Goal: Transaction & Acquisition: Purchase product/service

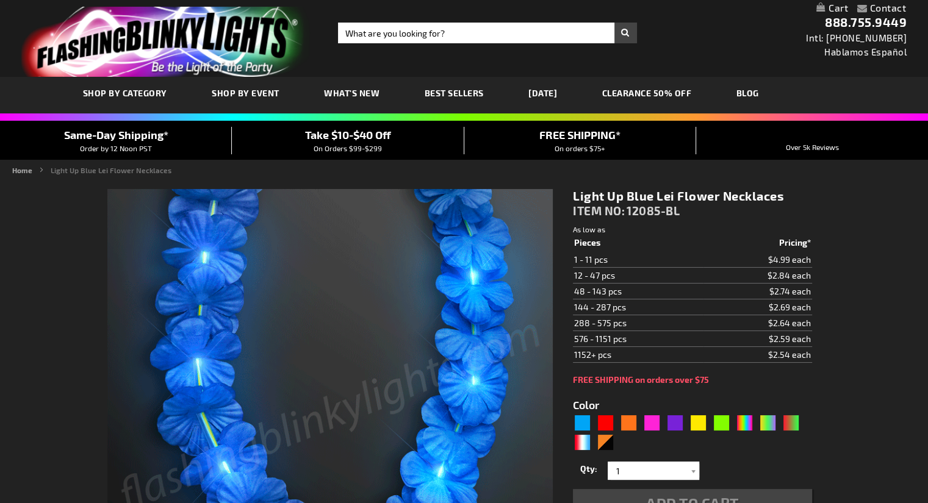
type input "5629"
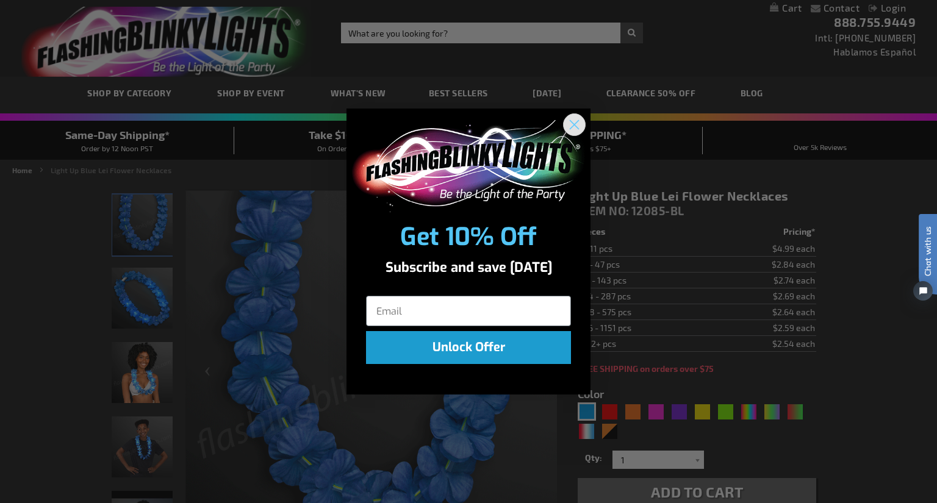
click at [578, 123] on circle "Close dialog" at bounding box center [574, 125] width 20 height 20
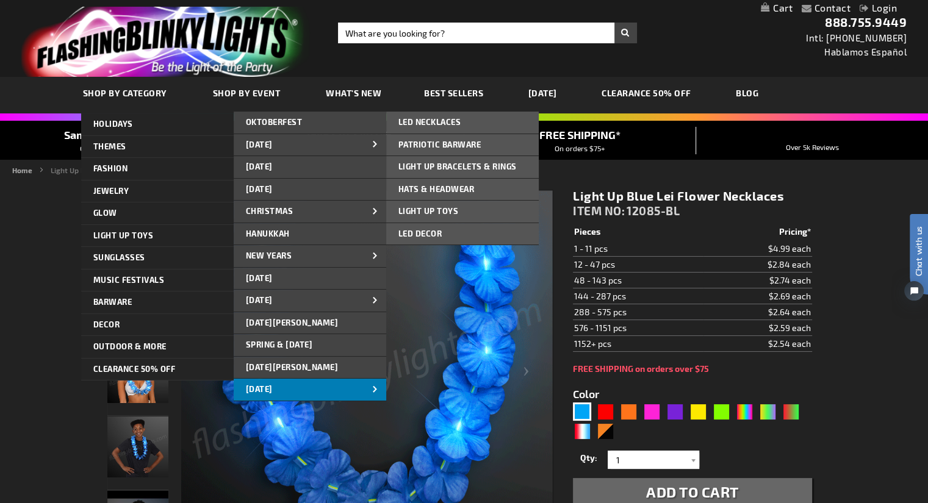
click at [273, 384] on span "[DATE]" at bounding box center [259, 389] width 27 height 10
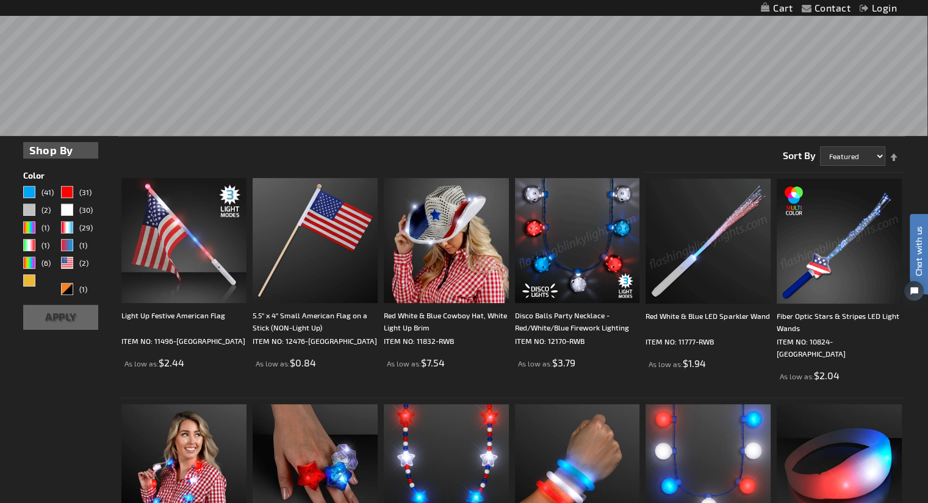
click at [591, 263] on img at bounding box center [577, 240] width 125 height 125
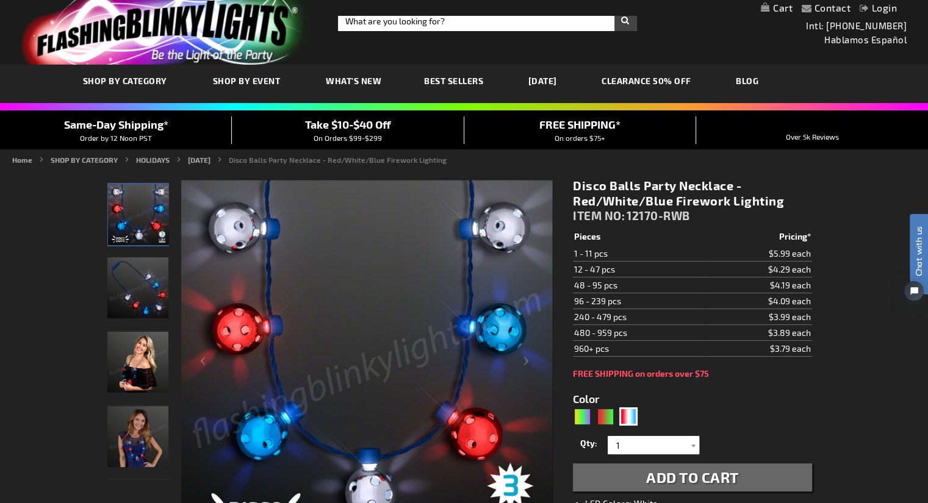
scroll to position [14, 0]
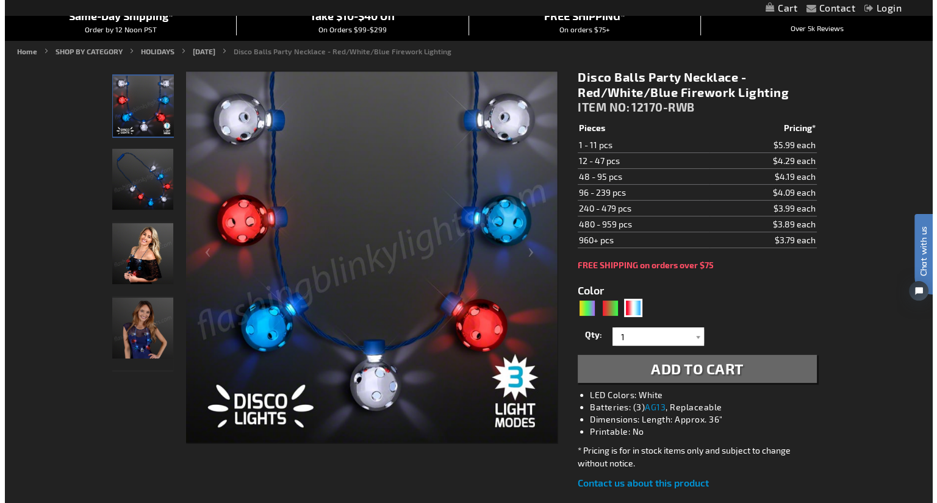
scroll to position [123, 0]
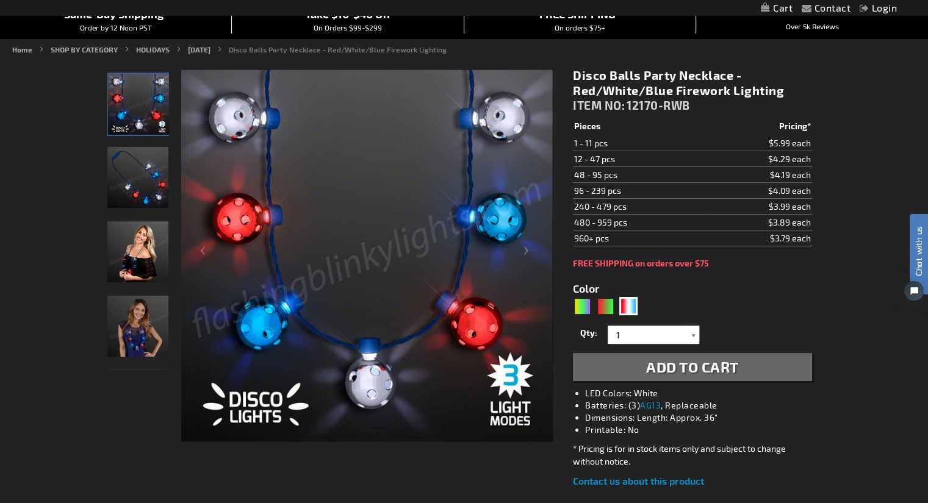
click at [692, 334] on div at bounding box center [693, 335] width 12 height 18
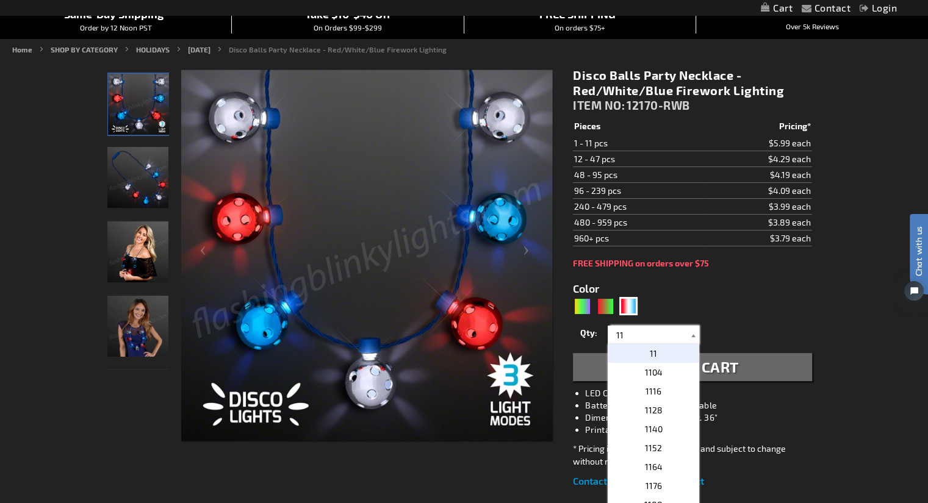
type input "1"
type input "12"
click at [665, 354] on p "12" at bounding box center [652, 353] width 91 height 19
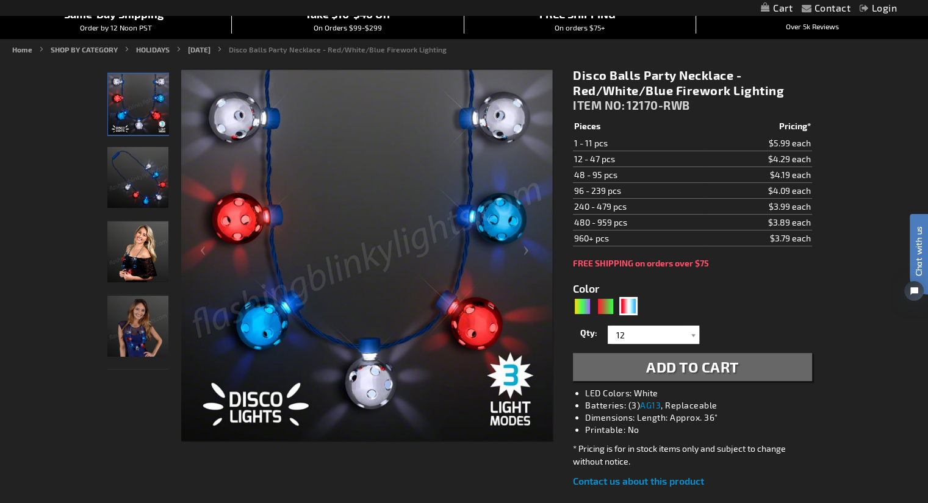
click at [706, 368] on span "Add to Cart" at bounding box center [692, 367] width 93 height 18
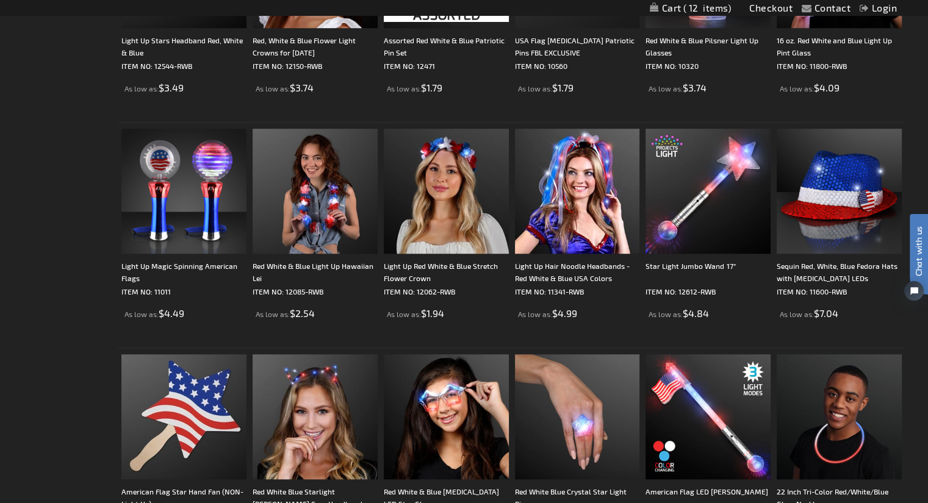
scroll to position [982, 0]
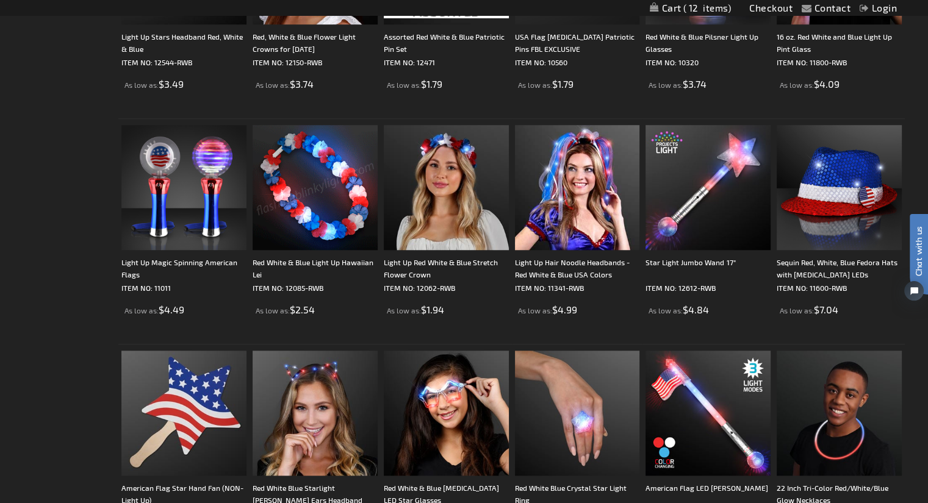
click at [316, 226] on img at bounding box center [315, 187] width 125 height 125
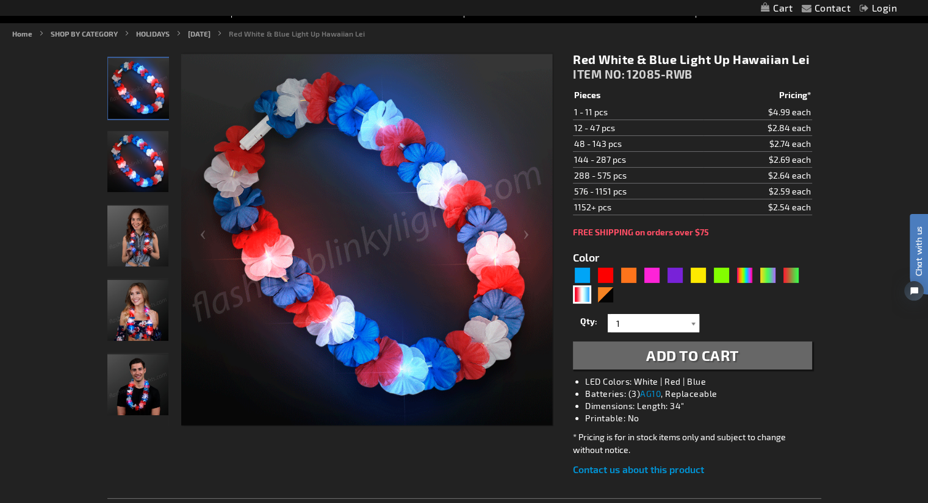
click at [693, 323] on div at bounding box center [693, 323] width 12 height 18
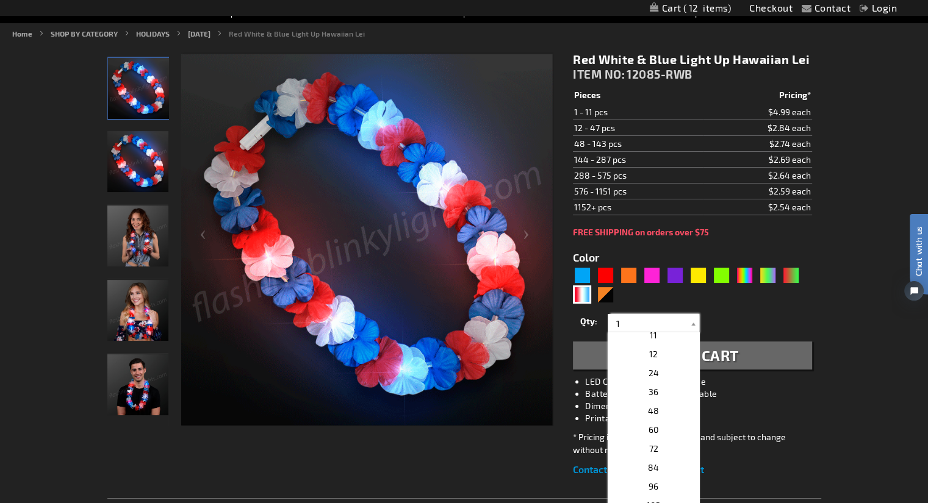
scroll to position [191, 0]
click at [654, 376] on p "24" at bounding box center [652, 377] width 91 height 19
type input "24"
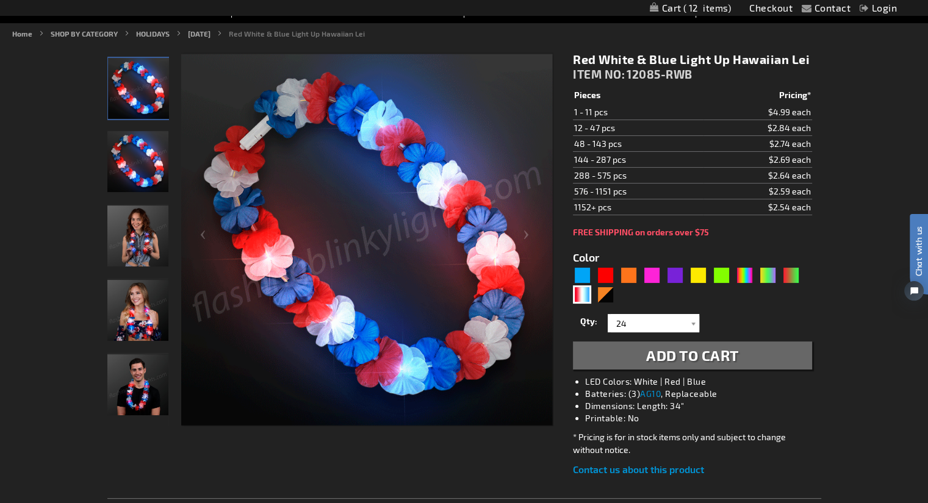
click at [719, 353] on span "Add to Cart" at bounding box center [692, 355] width 93 height 18
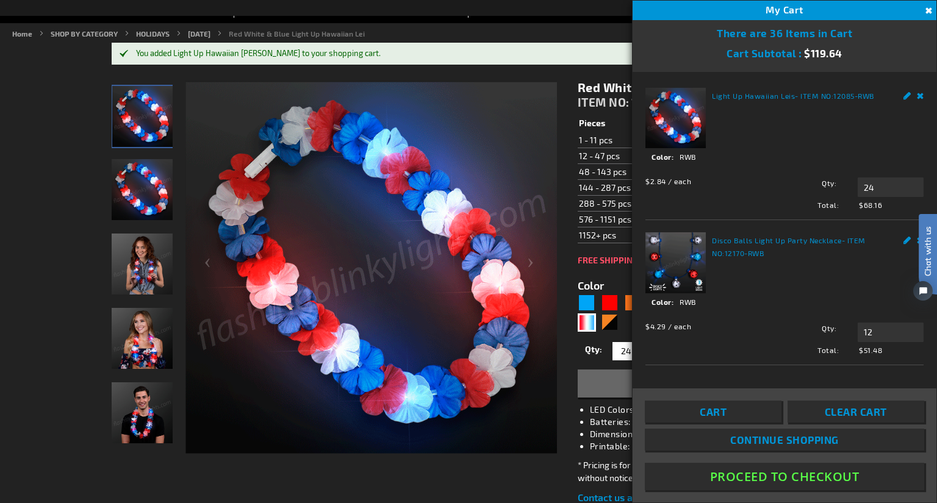
click at [462, 90] on img at bounding box center [370, 267] width 371 height 371
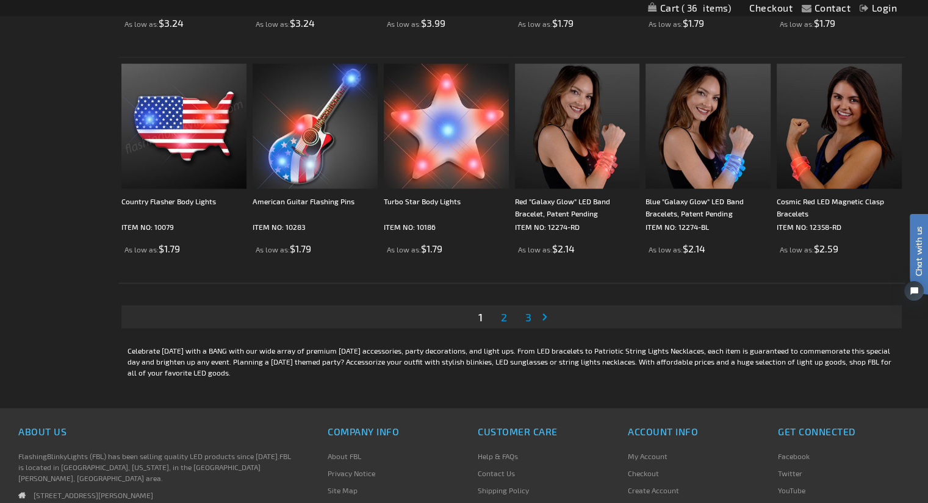
scroll to position [2400, 0]
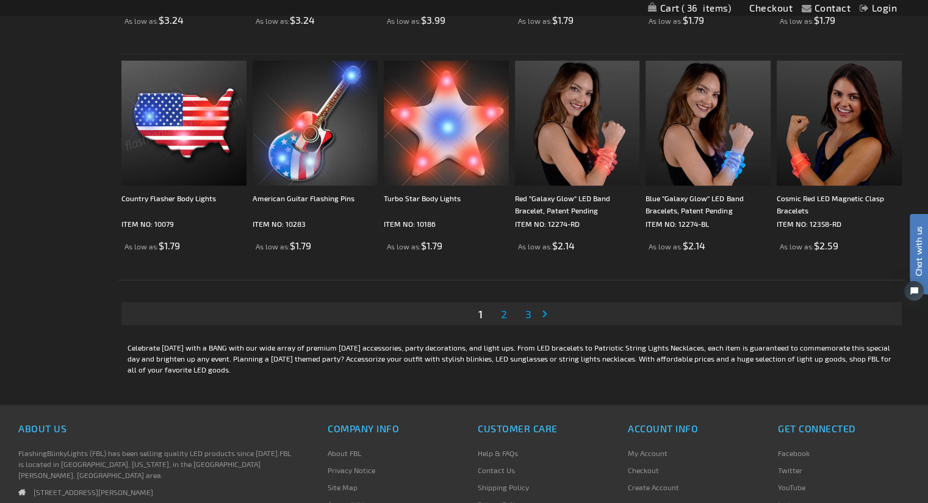
click at [504, 314] on span "2" at bounding box center [504, 313] width 6 height 13
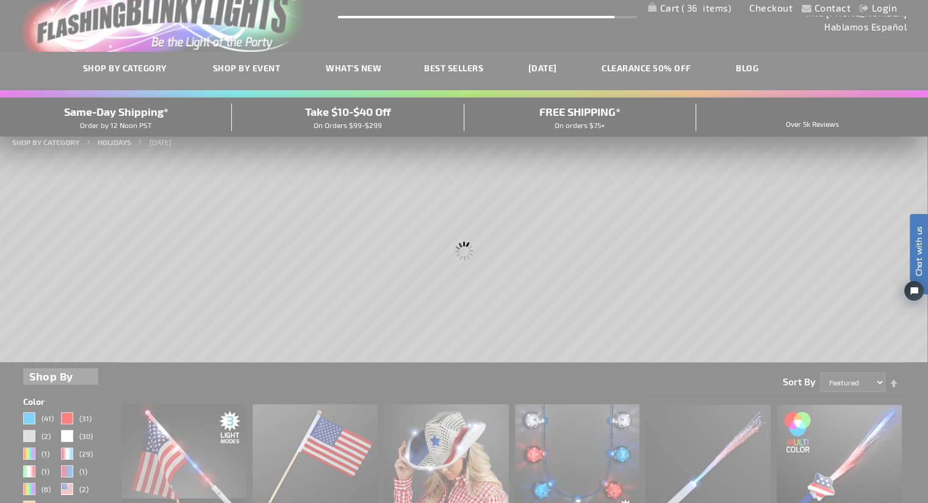
scroll to position [7, 0]
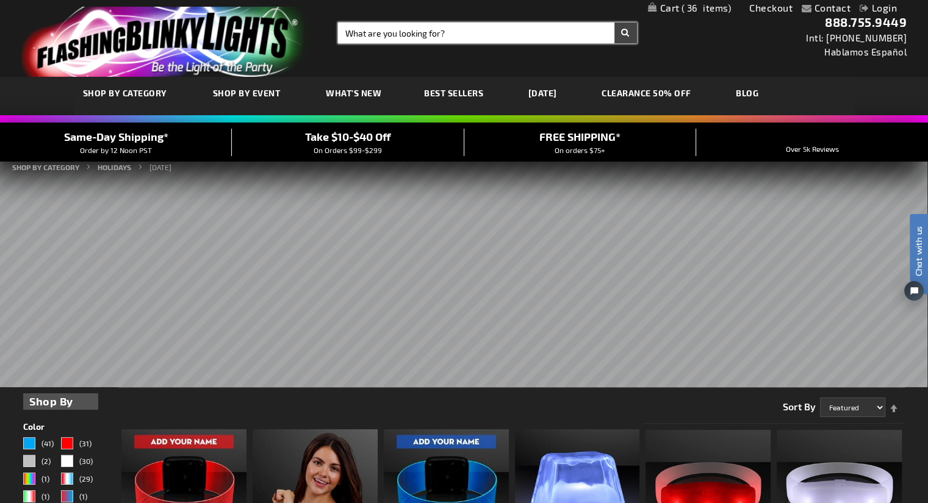
click at [359, 33] on input "Search" at bounding box center [487, 33] width 299 height 21
type input "beads"
click at [614, 23] on button "Search" at bounding box center [625, 33] width 23 height 21
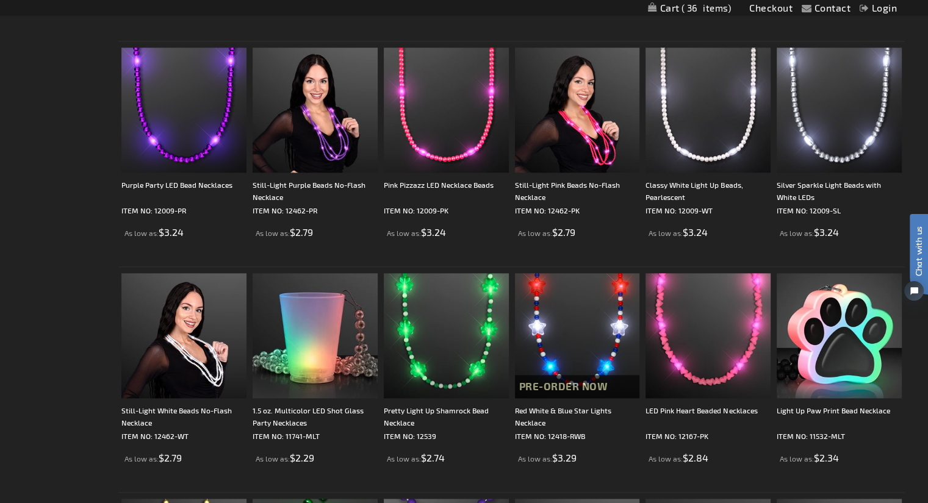
scroll to position [1232, 0]
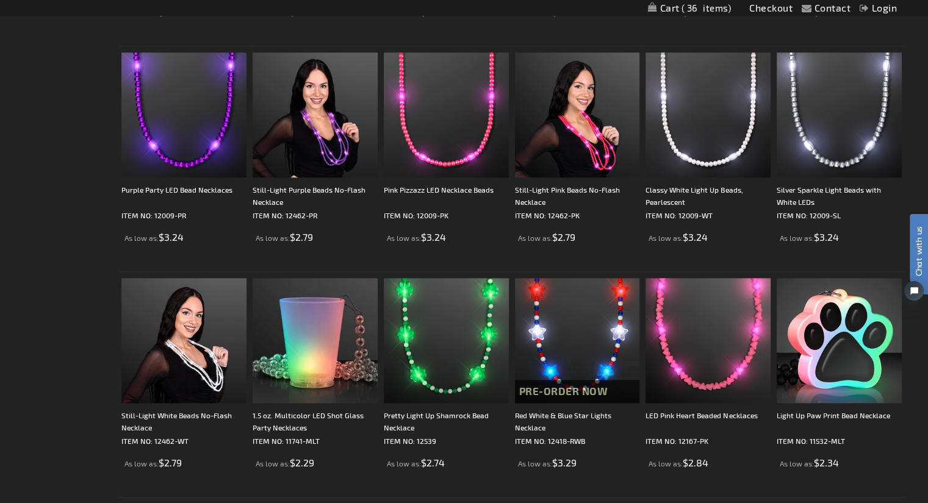
drag, startPoint x: 932, startPoint y: 63, endPoint x: 936, endPoint y: 261, distance: 197.7
click at [927, 261] on html "The store will not work correctly when cookies are disabled. Contact Compare Pr…" at bounding box center [464, 275] width 928 height 3014
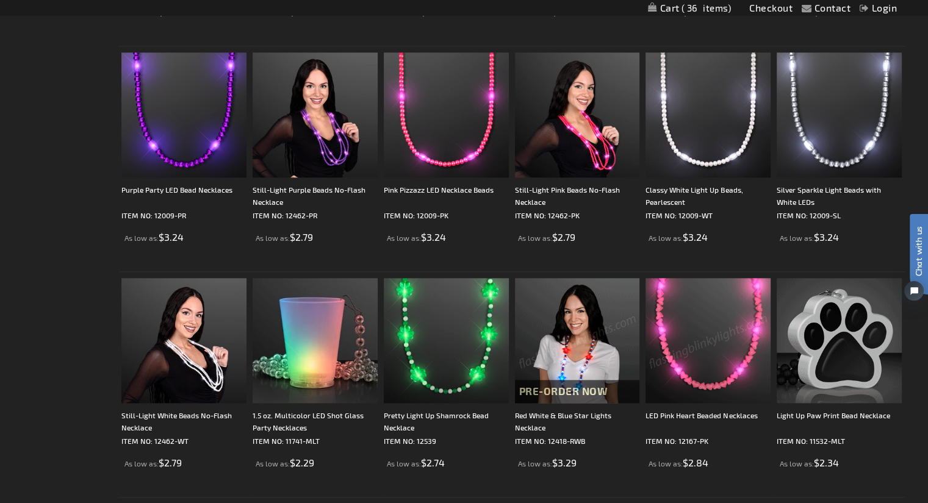
click at [586, 345] on img at bounding box center [577, 340] width 125 height 125
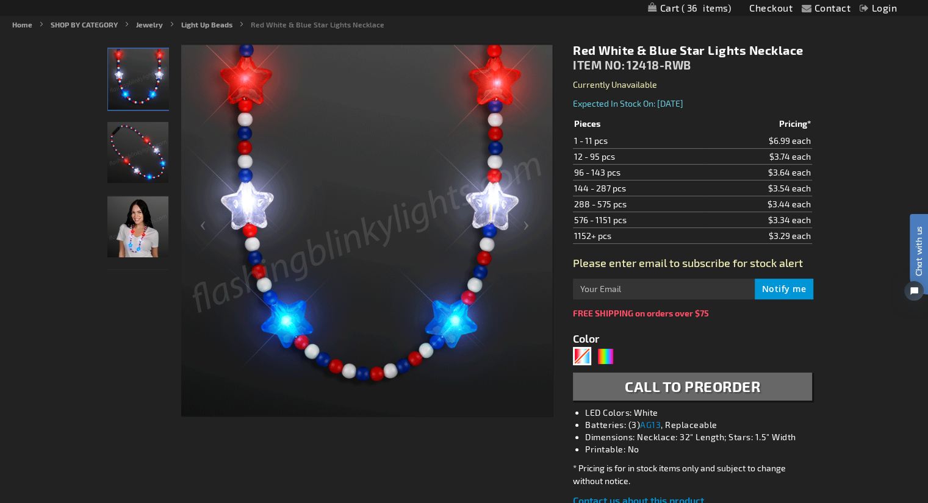
scroll to position [156, 0]
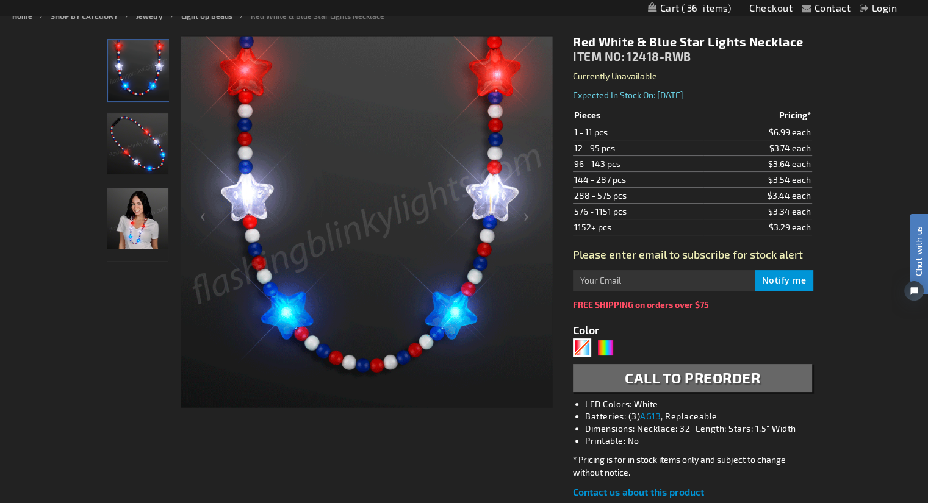
drag, startPoint x: 933, startPoint y: 92, endPoint x: 936, endPoint y: 142, distance: 50.1
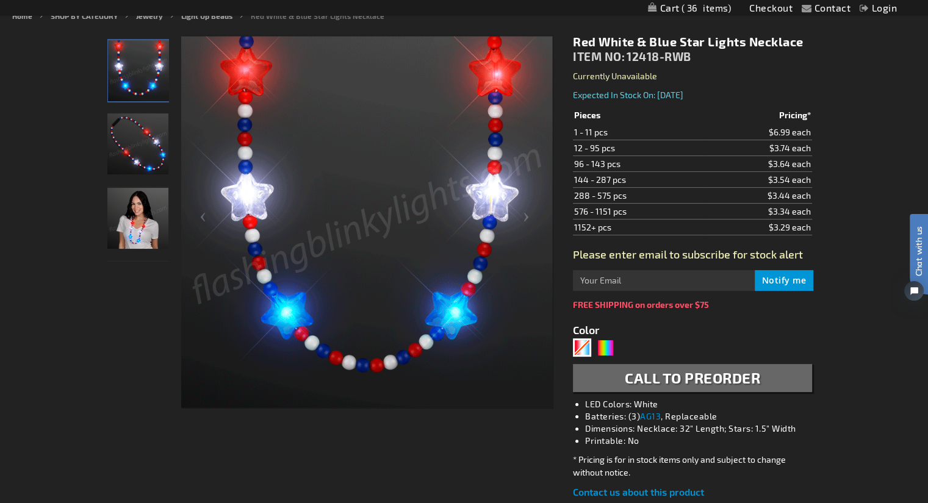
click at [680, 287] on input "text" at bounding box center [663, 280] width 181 height 21
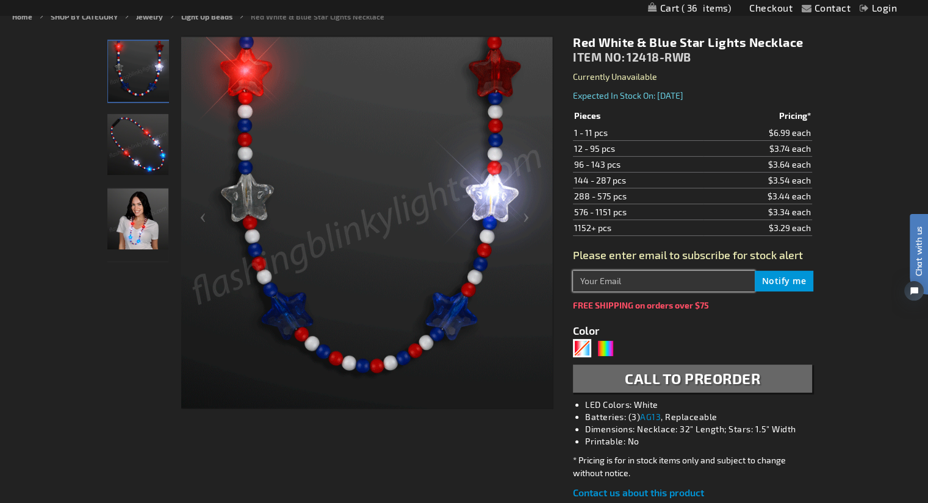
scroll to position [0, 0]
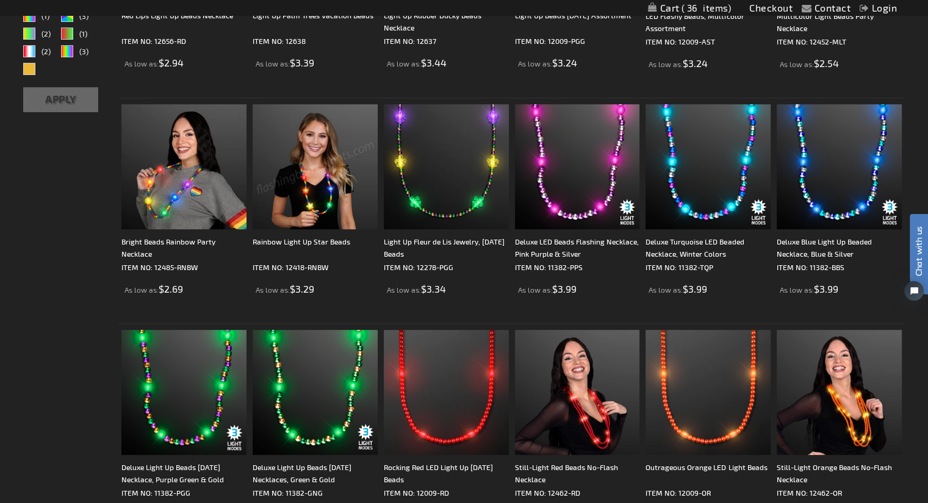
scroll to position [504, 0]
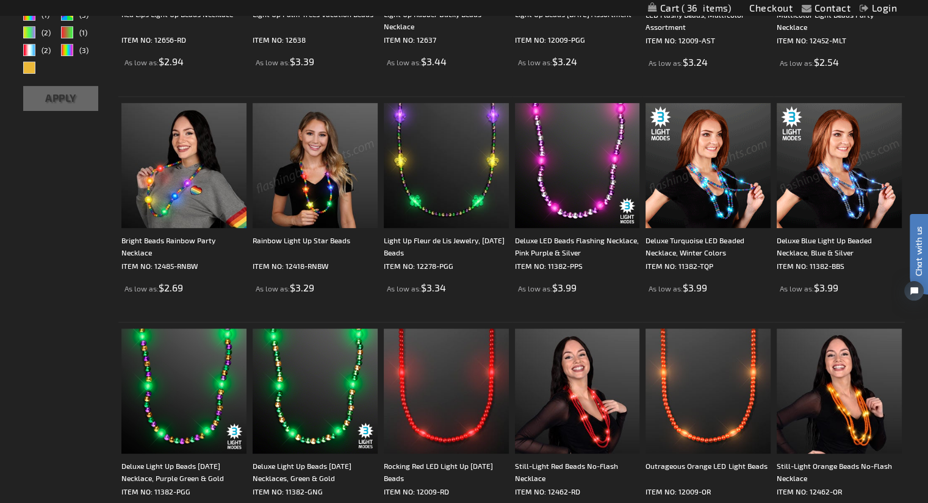
click at [712, 185] on img at bounding box center [707, 165] width 125 height 125
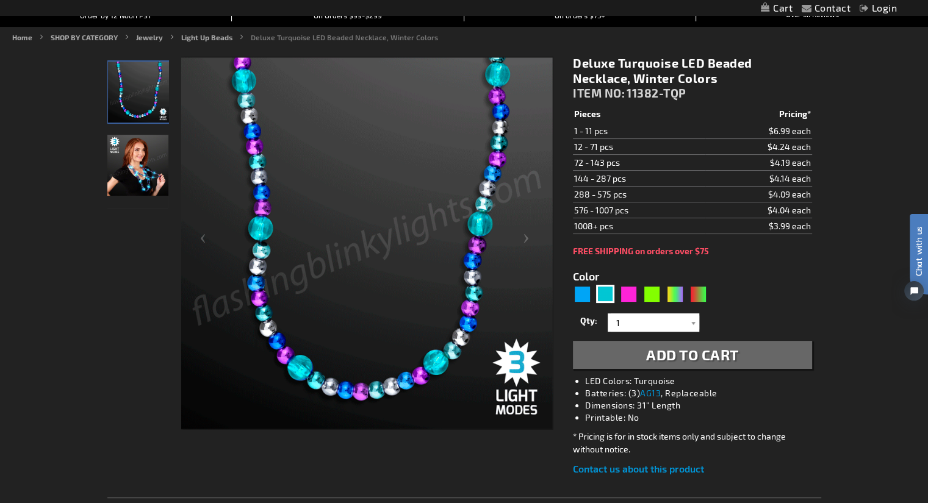
scroll to position [137, 0]
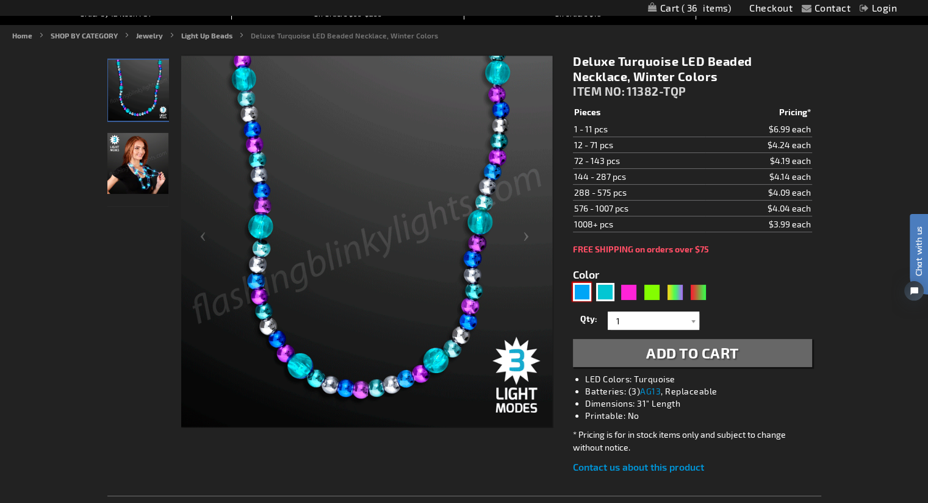
click at [580, 289] on div "Blue" at bounding box center [582, 292] width 18 height 18
type input "5629"
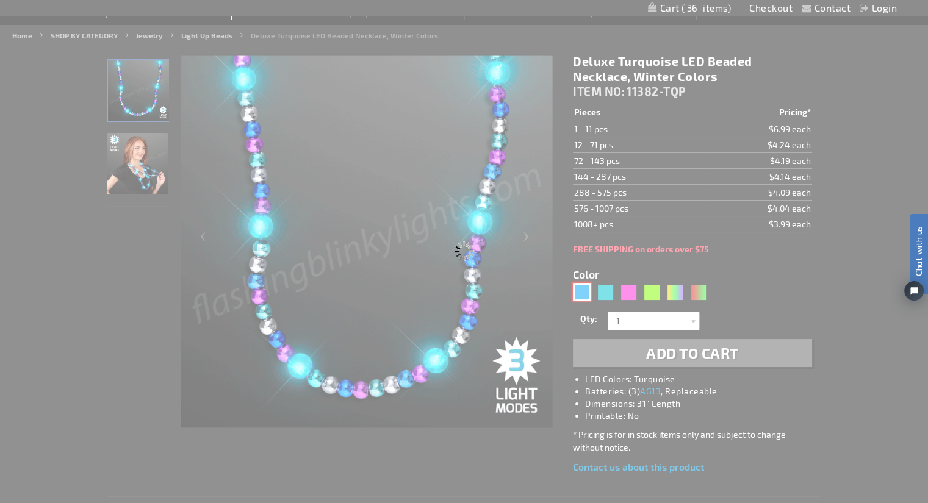
type input "11382-BBS"
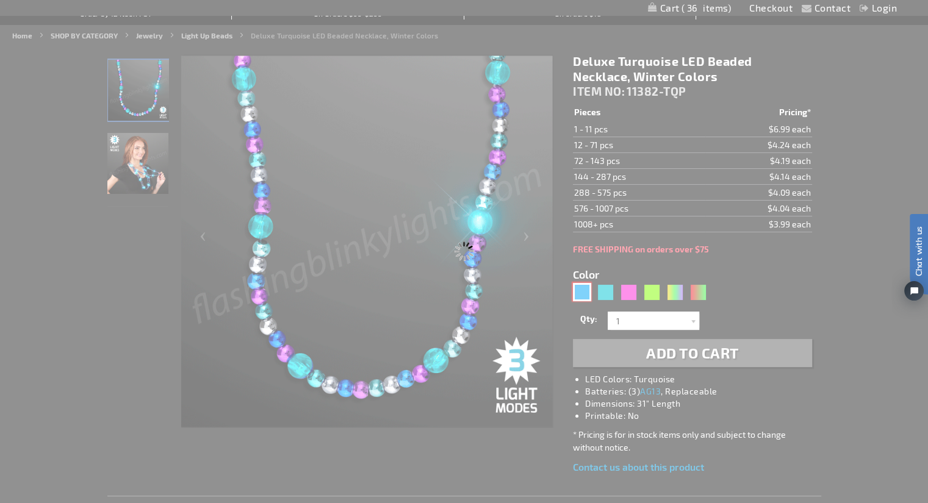
type input "Customize - Deluxe Blue Light Up Beaded Necklace, Blue &amp; Silver - ITEM NO: …"
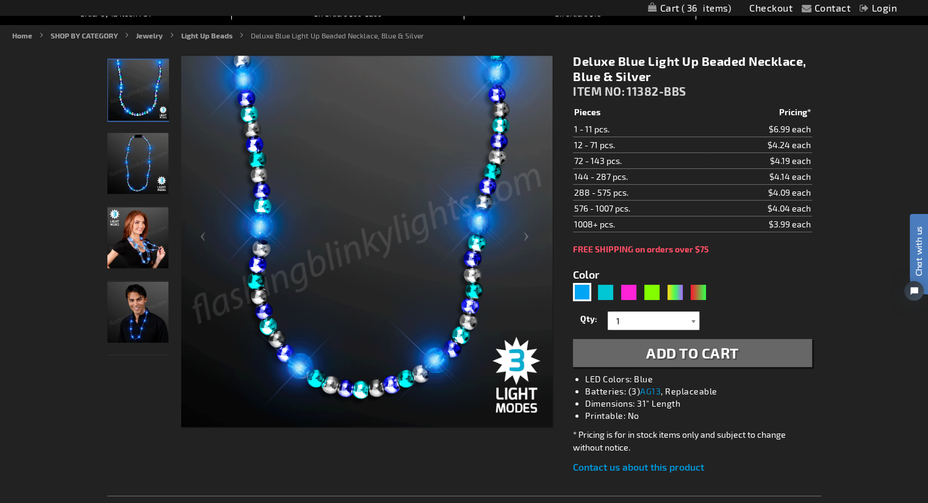
click at [692, 318] on div at bounding box center [693, 321] width 12 height 18
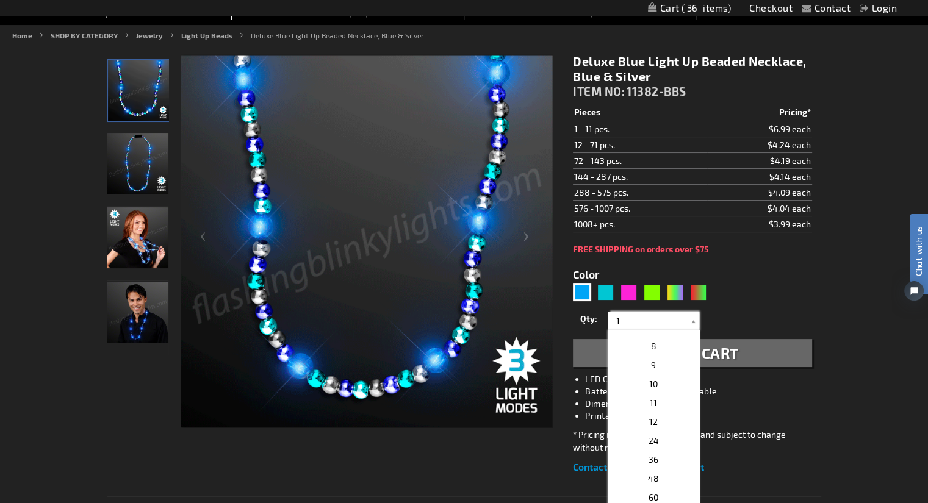
scroll to position [131, 0]
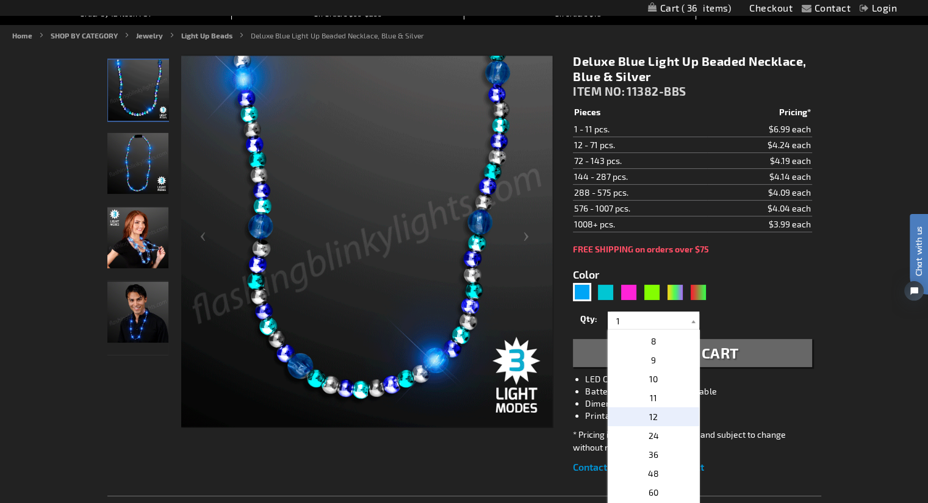
click at [654, 414] on p "12" at bounding box center [652, 416] width 91 height 19
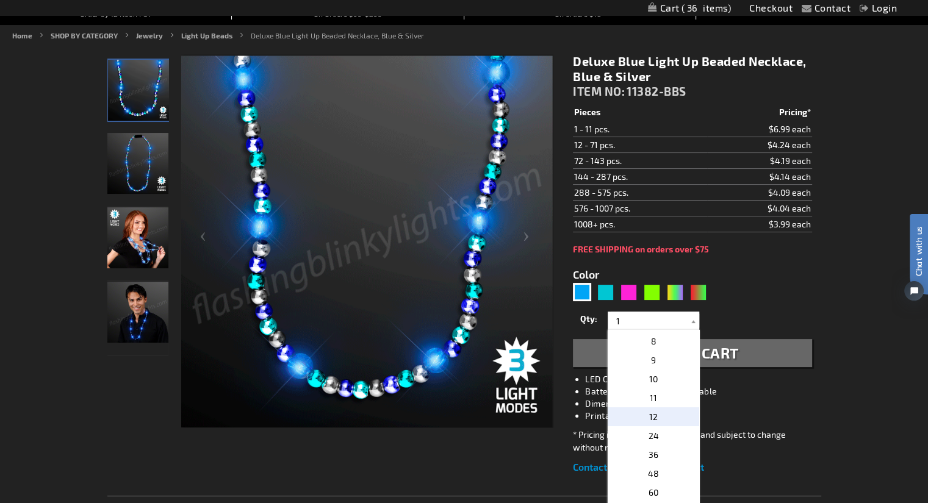
type input "12"
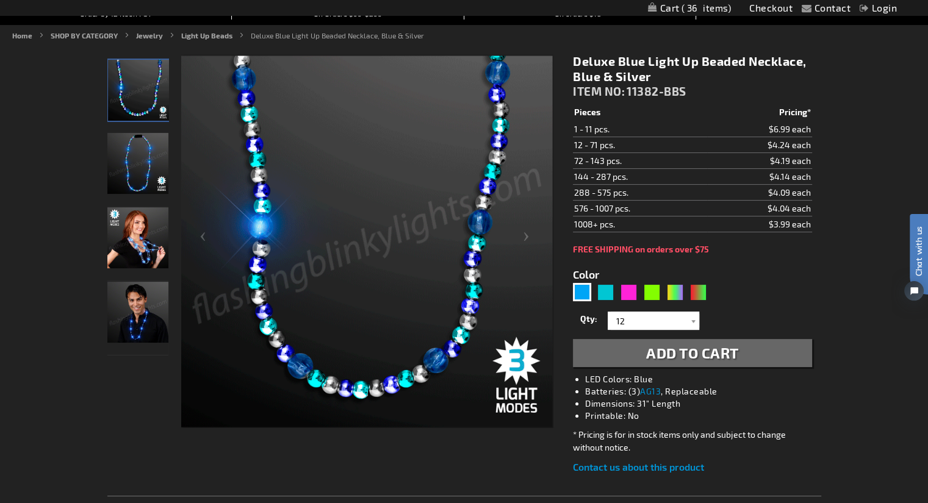
click at [731, 350] on span "Add to Cart" at bounding box center [692, 353] width 93 height 18
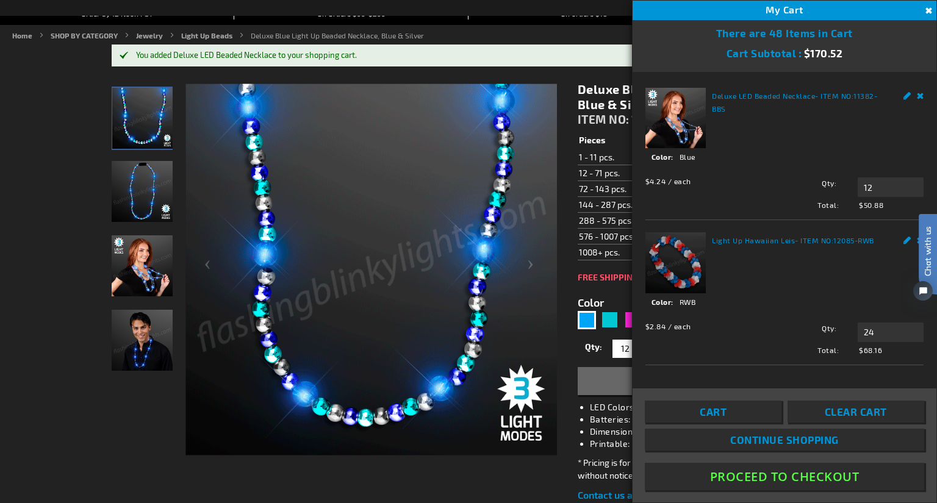
click at [927, 10] on button "Close" at bounding box center [926, 10] width 13 height 13
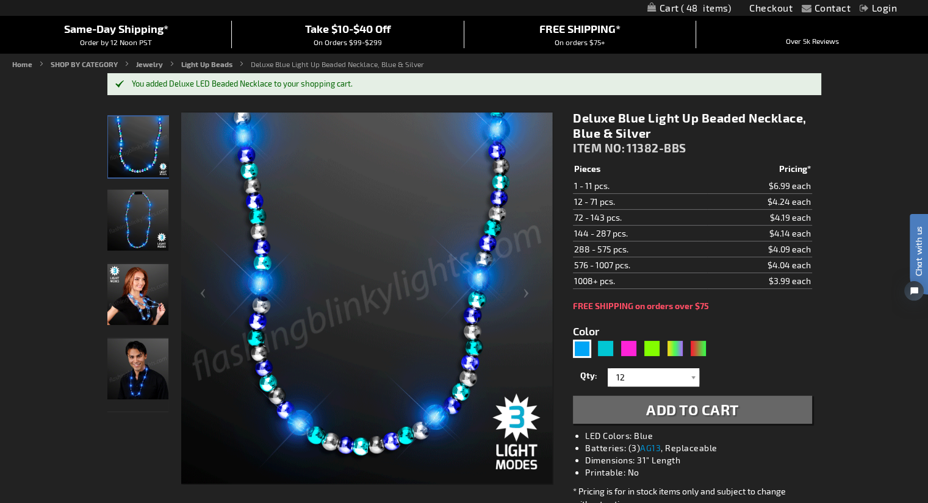
scroll to position [0, 0]
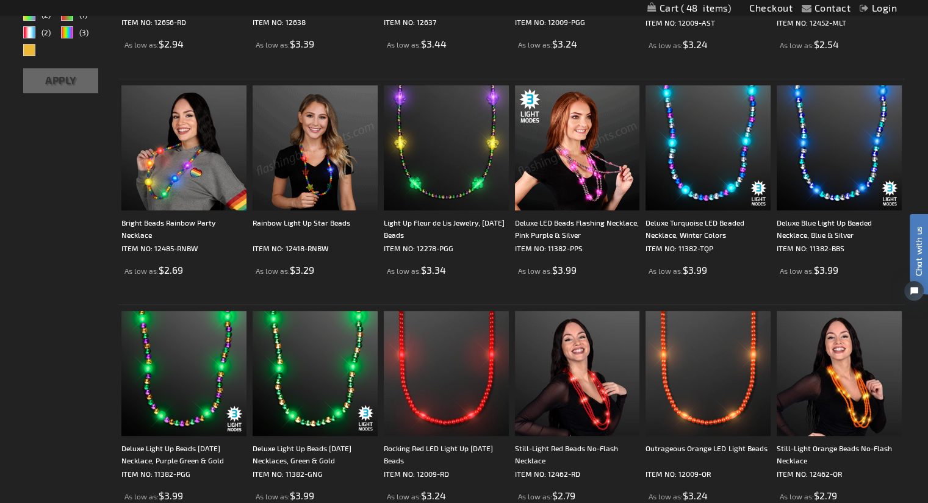
scroll to position [539, 0]
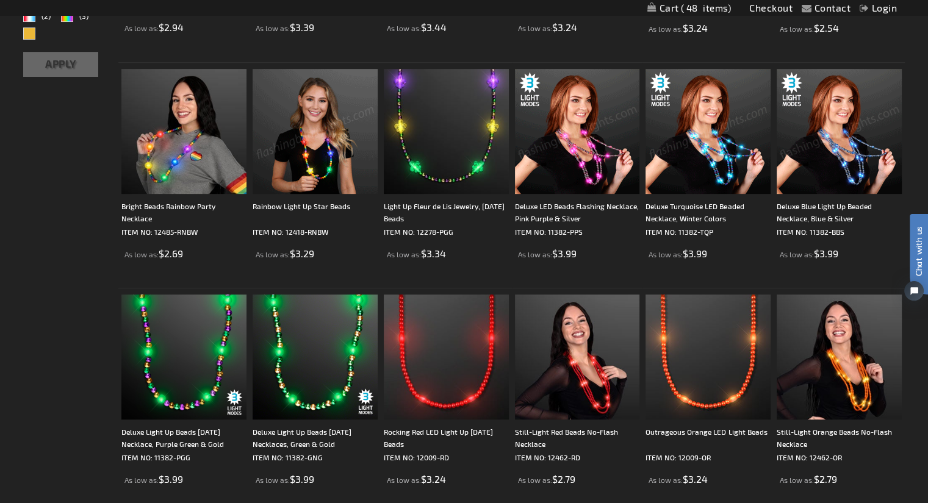
click at [721, 157] on img at bounding box center [707, 131] width 125 height 125
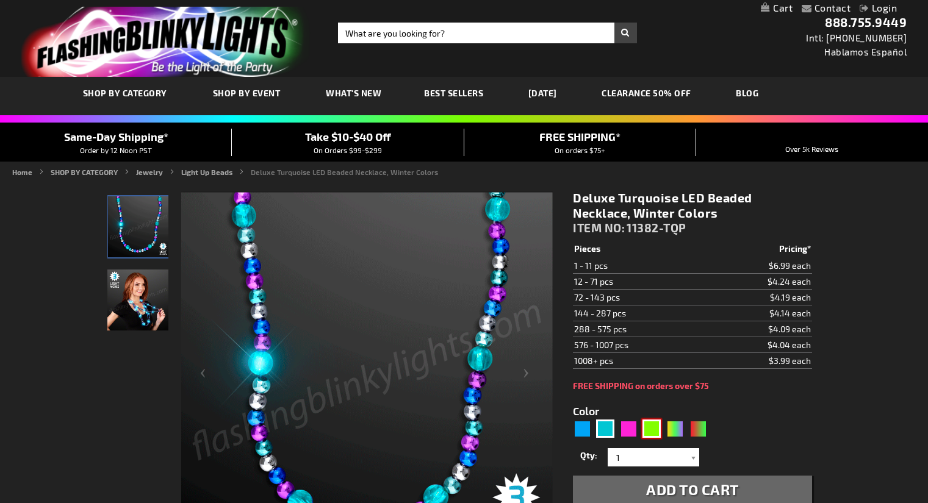
click at [651, 430] on div "Green" at bounding box center [651, 429] width 18 height 18
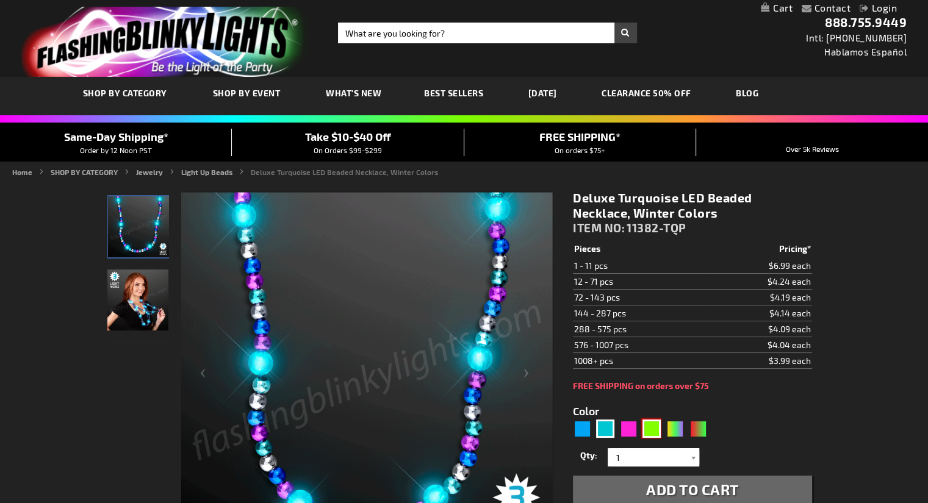
type input "5648"
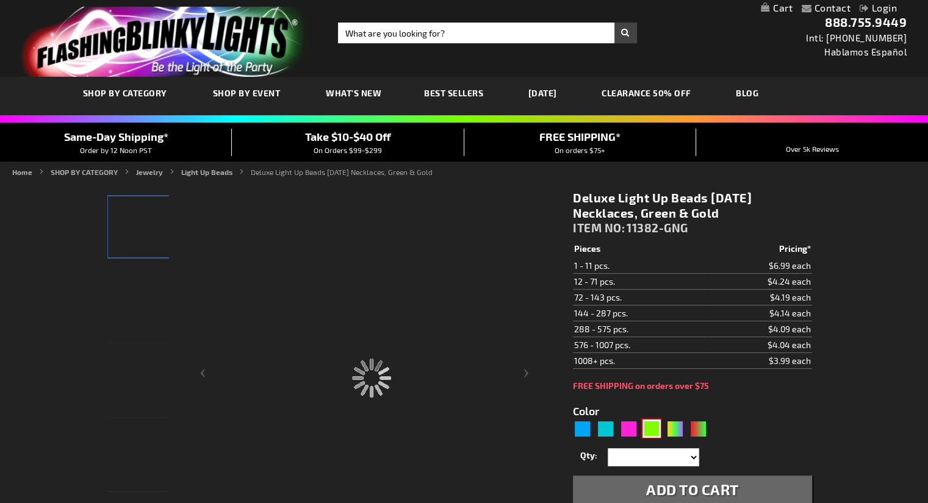
type input "11382-GNG"
type input "Customize - Deluxe Light Up Beads Mardi Gras Necklaces, Green &amp; Gold - ITEM…"
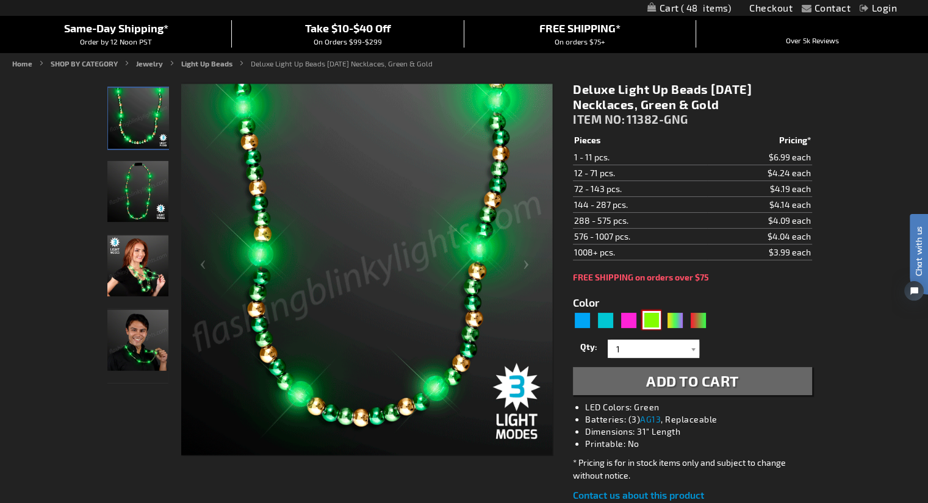
scroll to position [107, 0]
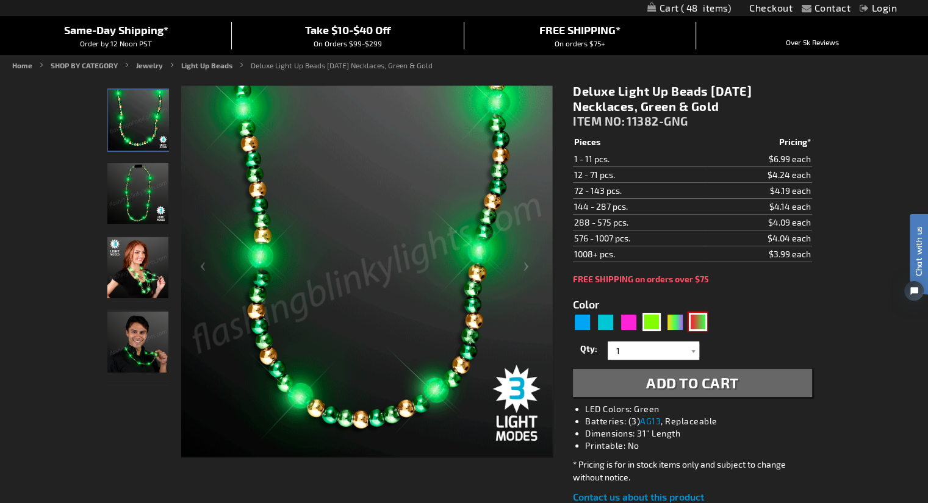
click at [700, 322] on div "RNG" at bounding box center [698, 322] width 18 height 18
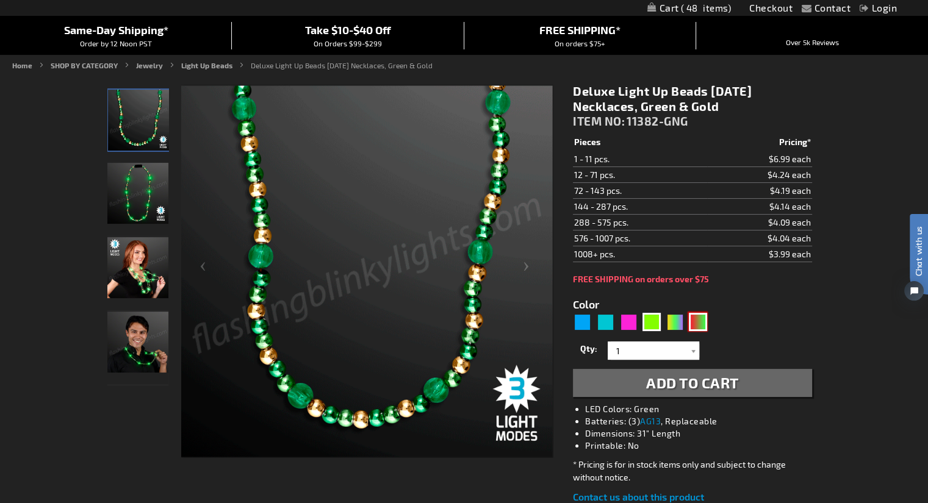
type input "5642"
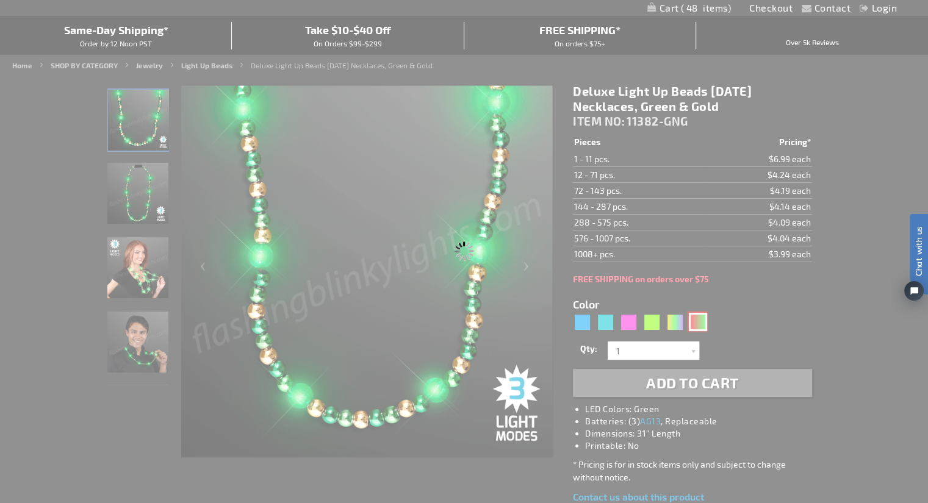
type input "11382-GNR"
type input "Customize - Deluxe Light Up Beads Flashing Holiday Necklaces, Green &amp; Red -…"
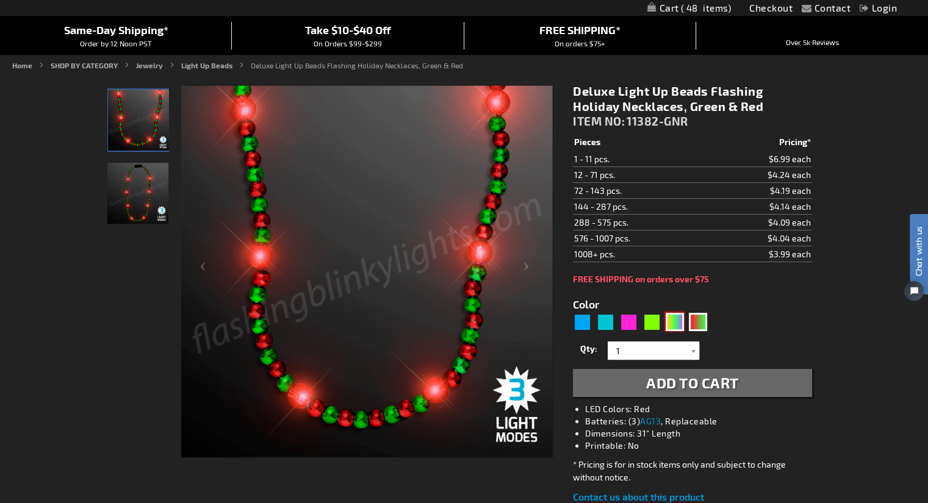
click at [673, 319] on div "PGG" at bounding box center [674, 322] width 18 height 18
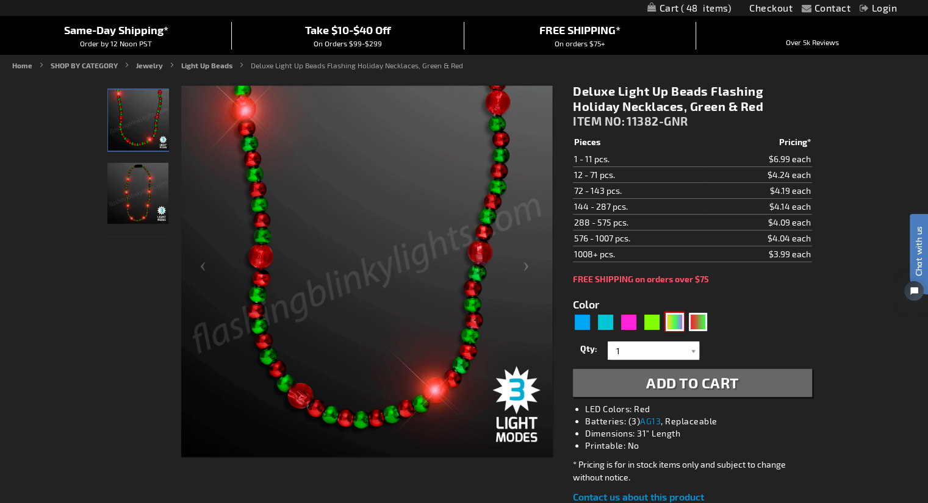
type input "5638"
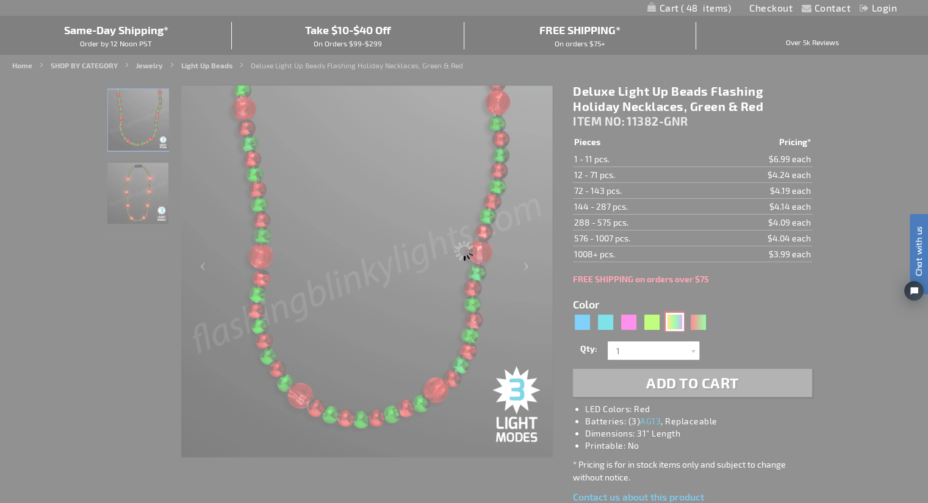
type input "11382-PGG"
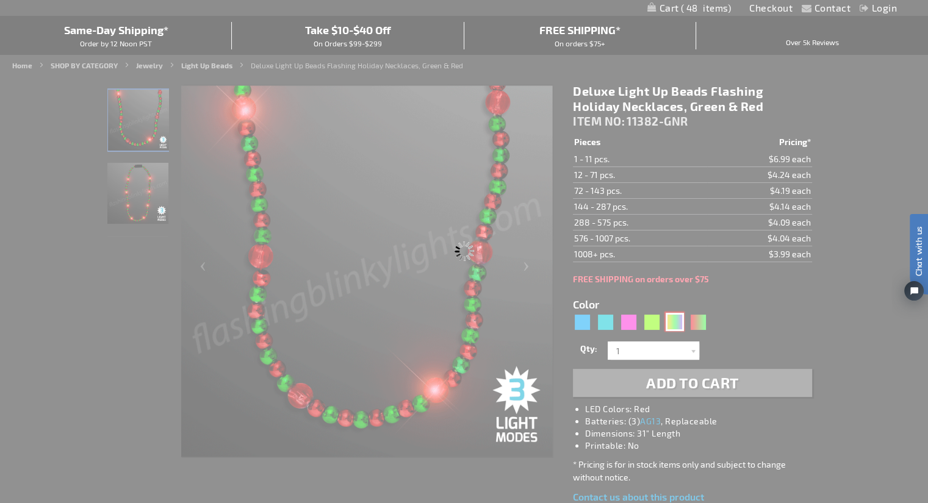
type input "Customize - Deluxe Light Up Beads Mardi Gras Necklace, Purple Green &amp; Gold …"
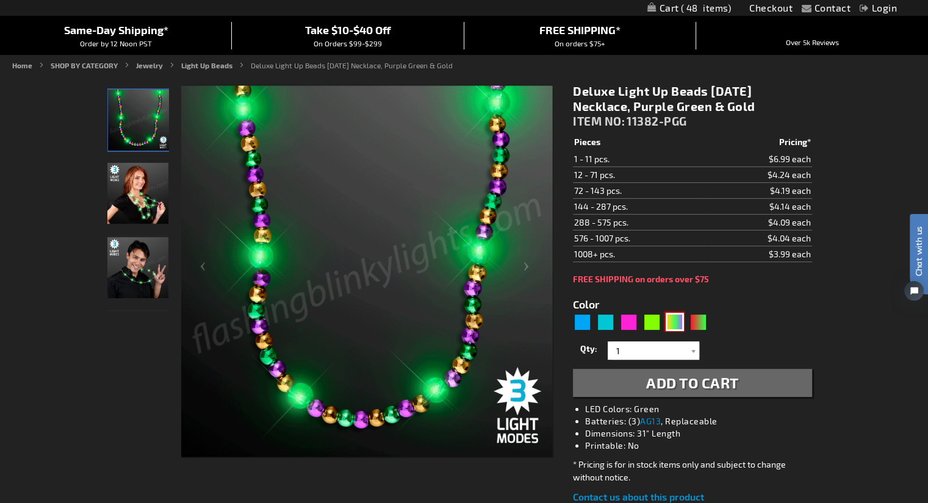
click at [673, 319] on div "PGG" at bounding box center [674, 322] width 18 height 18
click at [651, 320] on div "Green" at bounding box center [651, 322] width 18 height 18
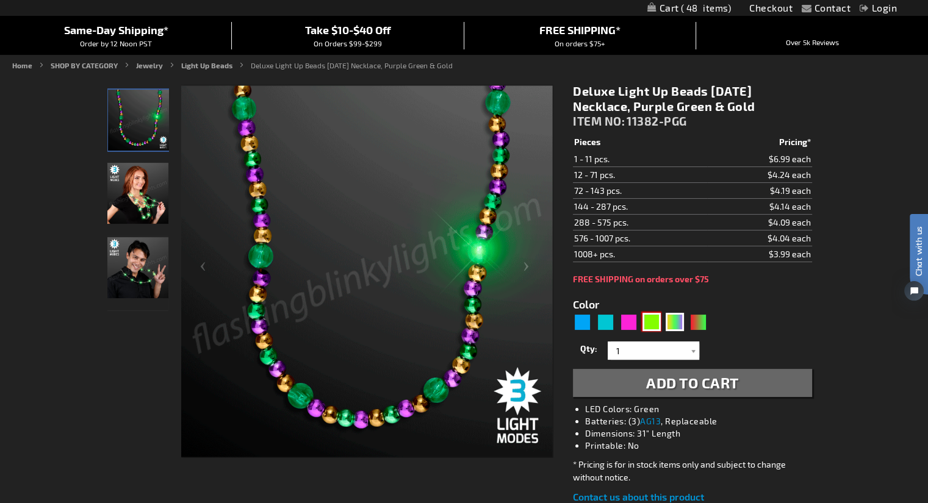
type input "5648"
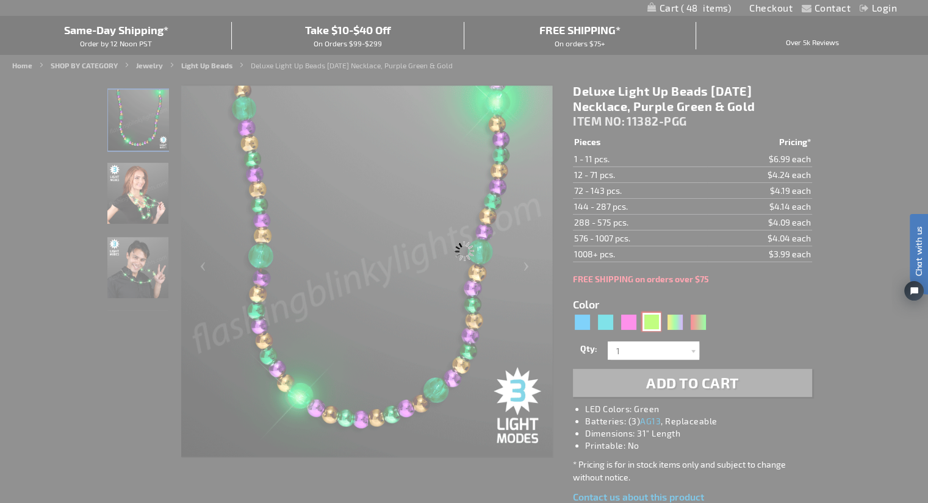
type input "11382-GNG"
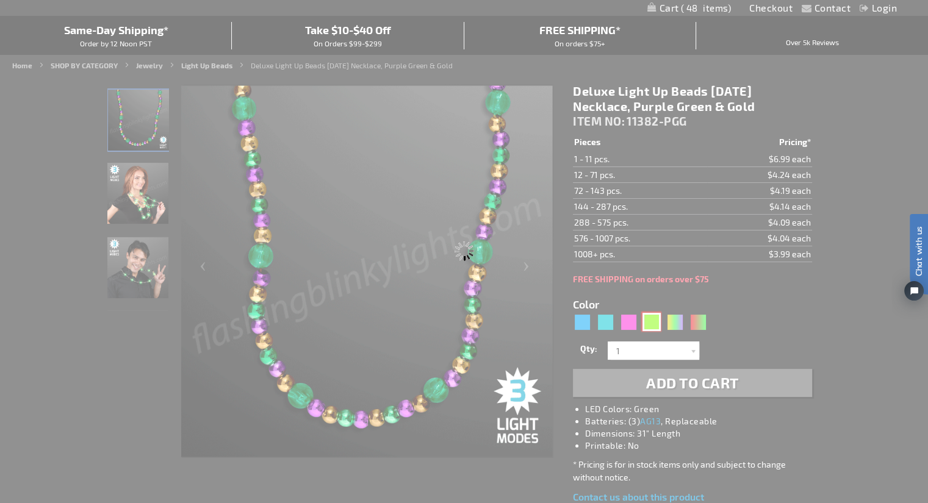
type input "Customize - Deluxe Light Up Beads Mardi Gras Necklaces, Green &amp; Gold - ITEM…"
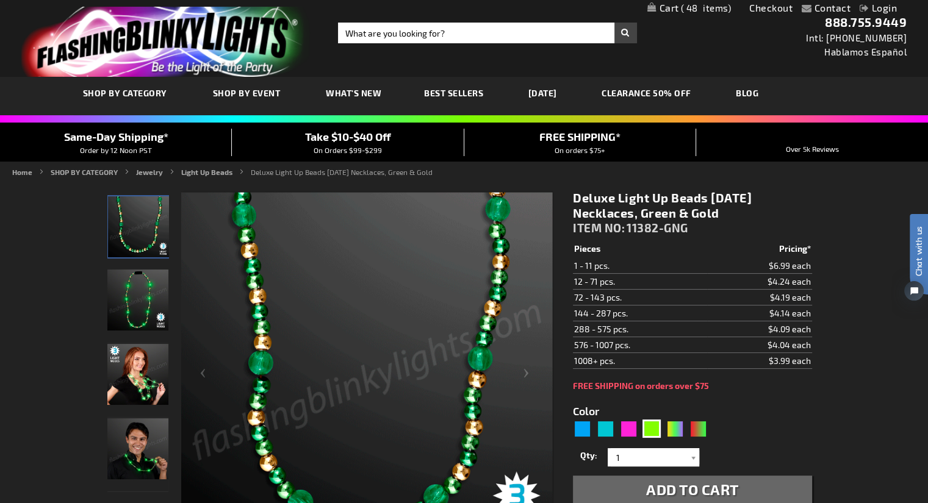
click at [700, 7] on span "48" at bounding box center [706, 7] width 51 height 11
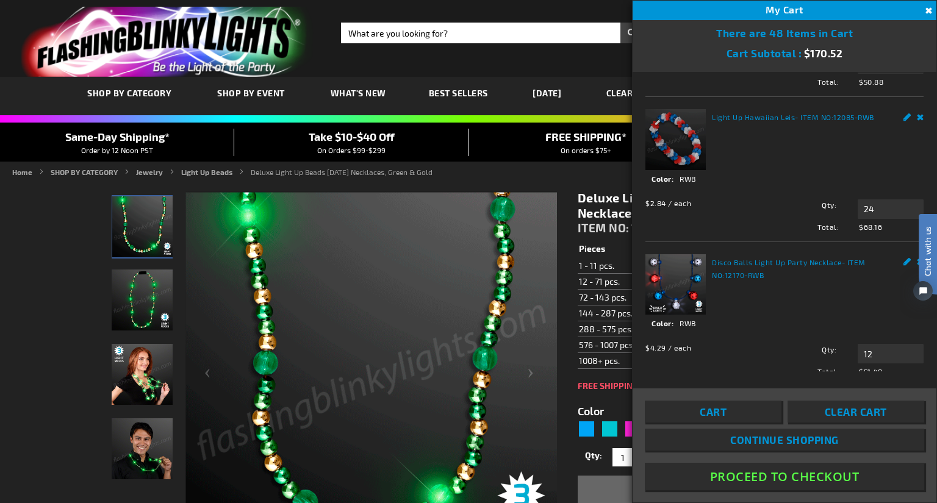
scroll to position [143, 0]
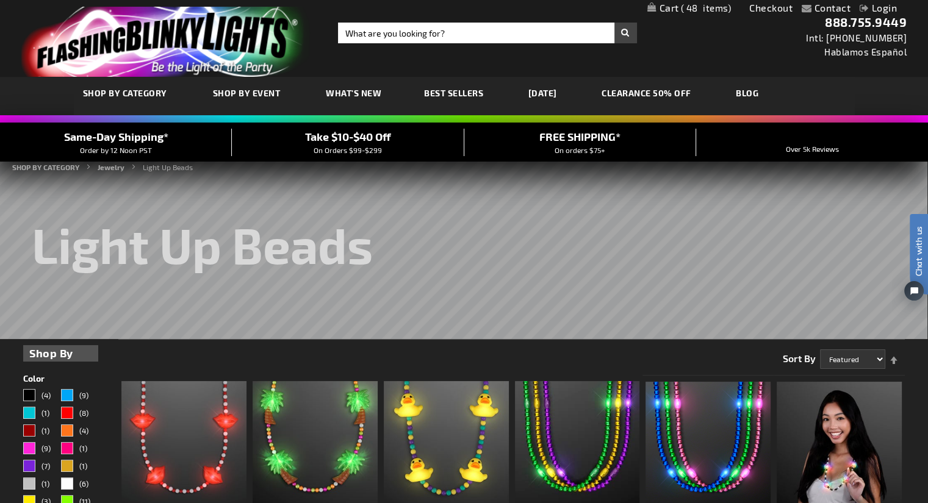
click at [698, 5] on span "48" at bounding box center [706, 7] width 51 height 11
